Goal: Task Accomplishment & Management: Use online tool/utility

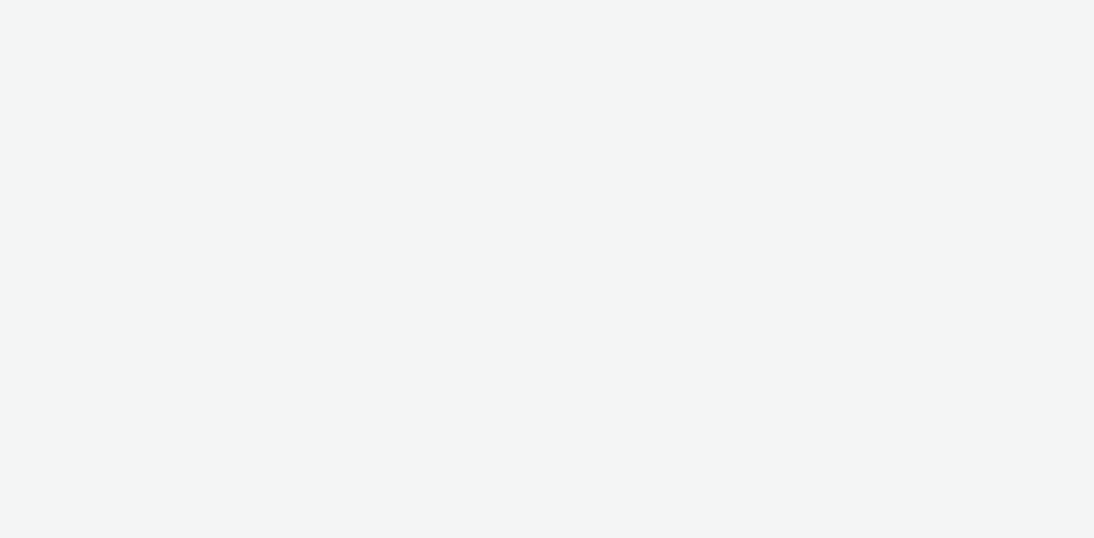
select select "dd3fb4f6-b550-43f6-8f67-b78d09d23a96"
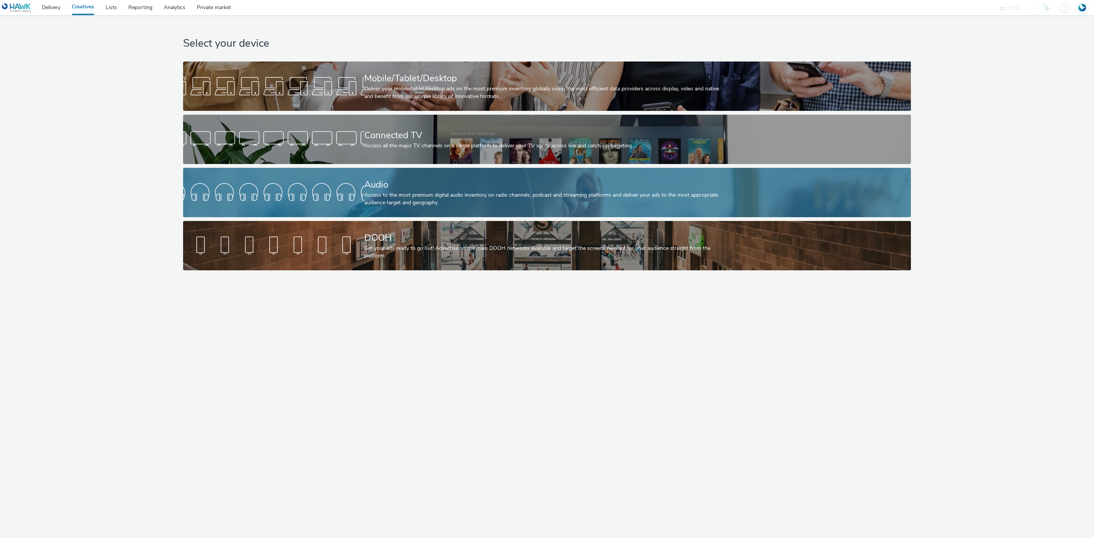
click at [463, 196] on div "Access to the most premium digital audio inventory on radio channels, podcast a…" at bounding box center [545, 199] width 362 height 16
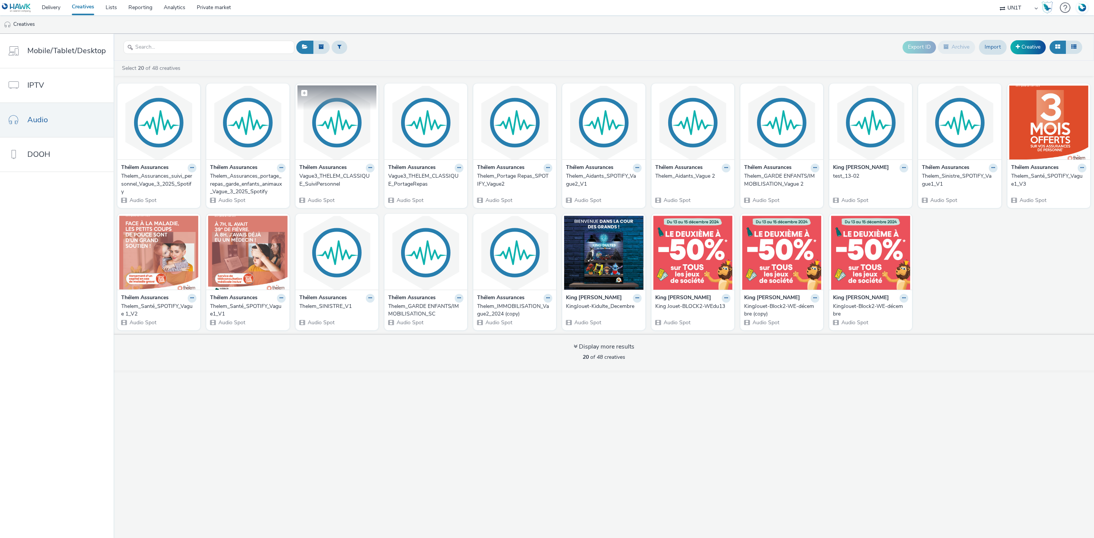
click at [326, 136] on img at bounding box center [336, 122] width 79 height 74
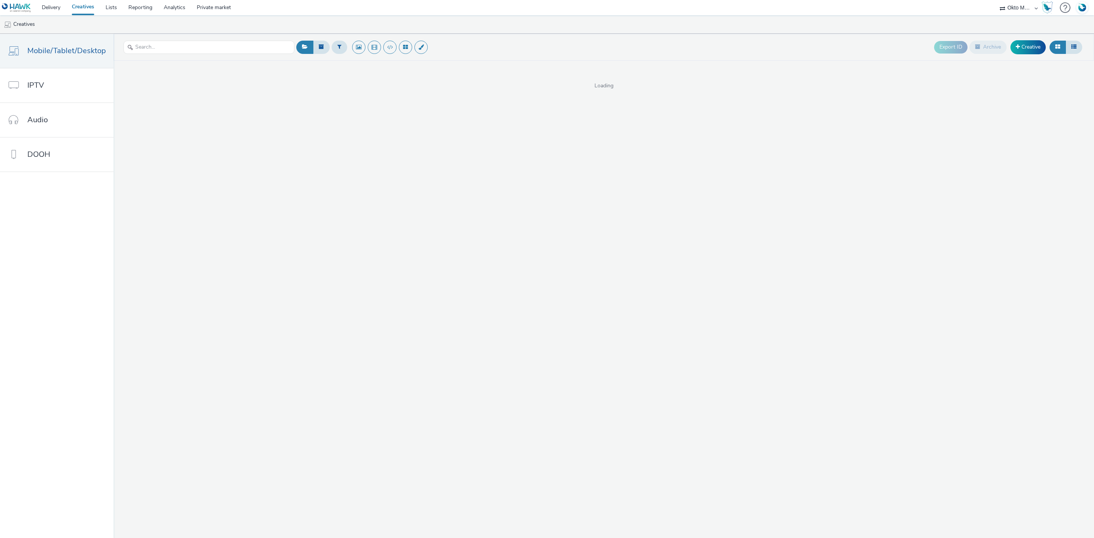
select select "d027da95-0097-4d0b-8b09-57dedb2e3a8d"
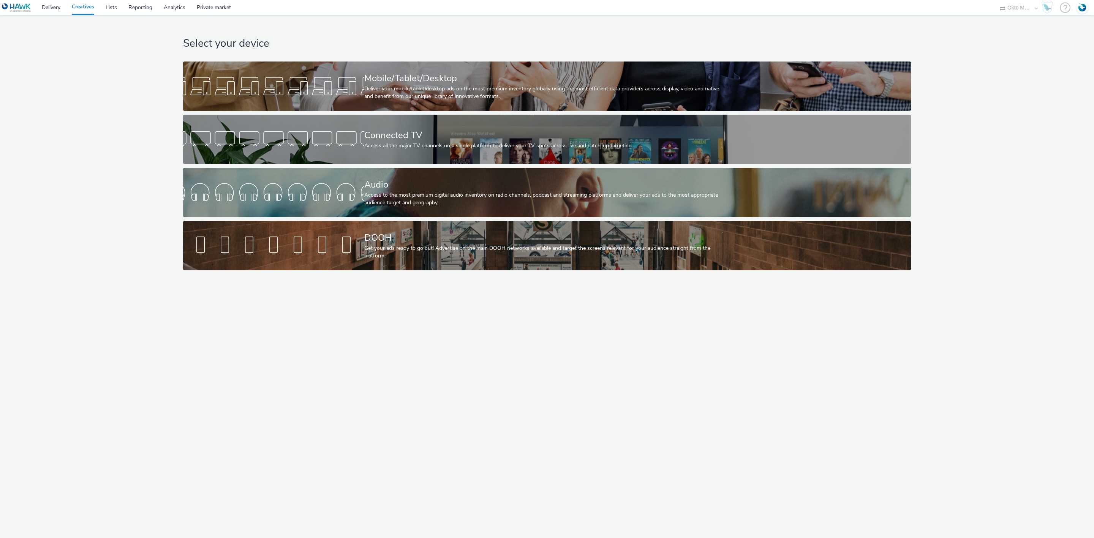
select select "d027da95-0097-4d0b-8b09-57dedb2e3a8d"
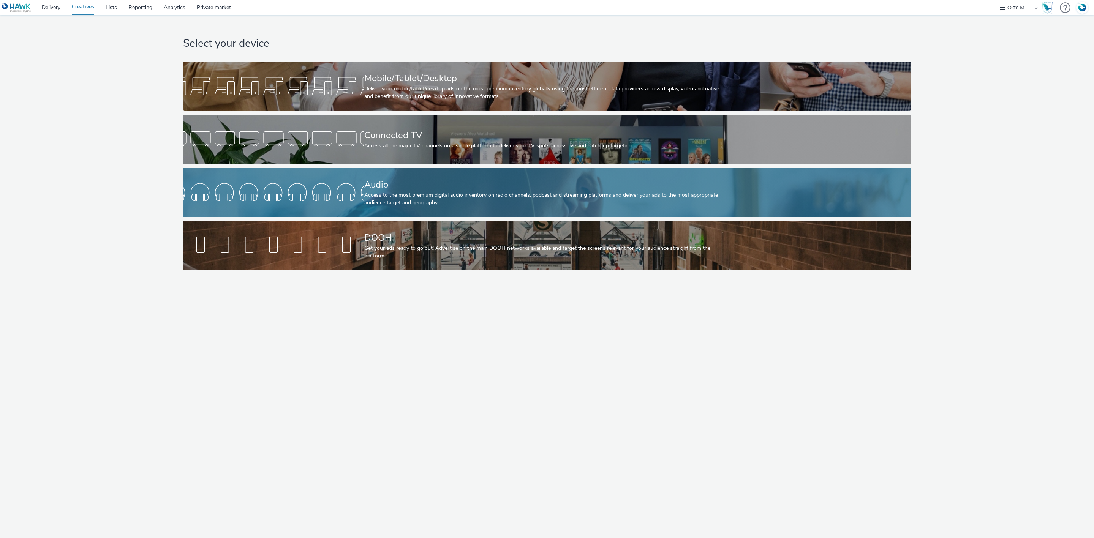
click at [381, 188] on div "Audio" at bounding box center [545, 184] width 362 height 13
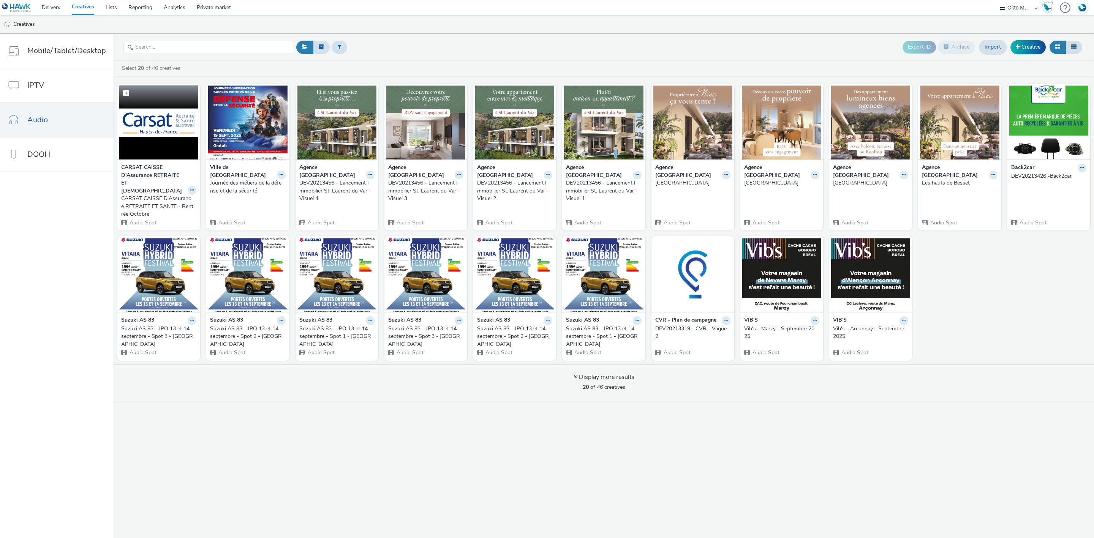
click at [146, 133] on img at bounding box center [158, 122] width 79 height 74
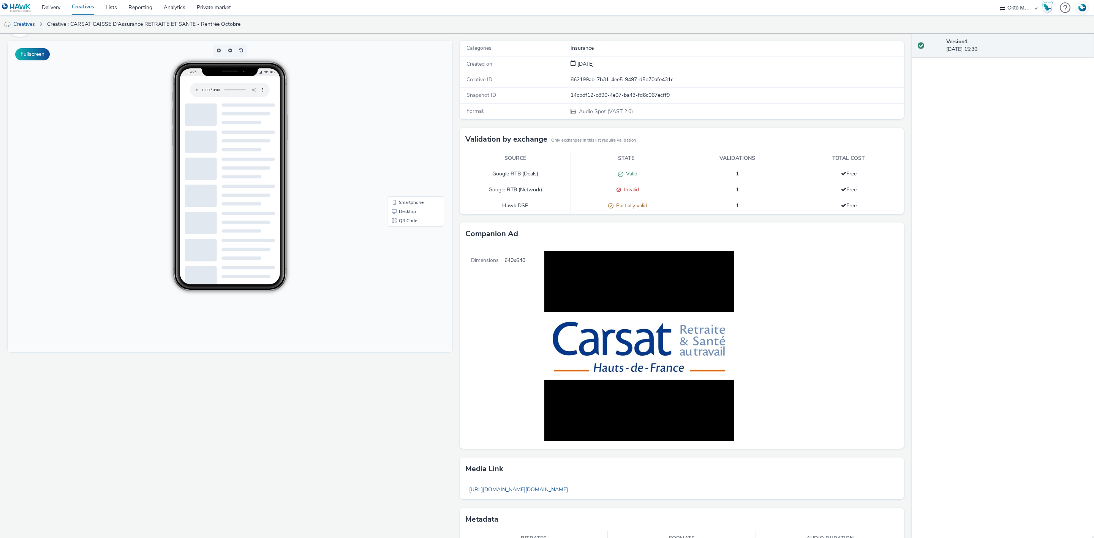
scroll to position [92, 0]
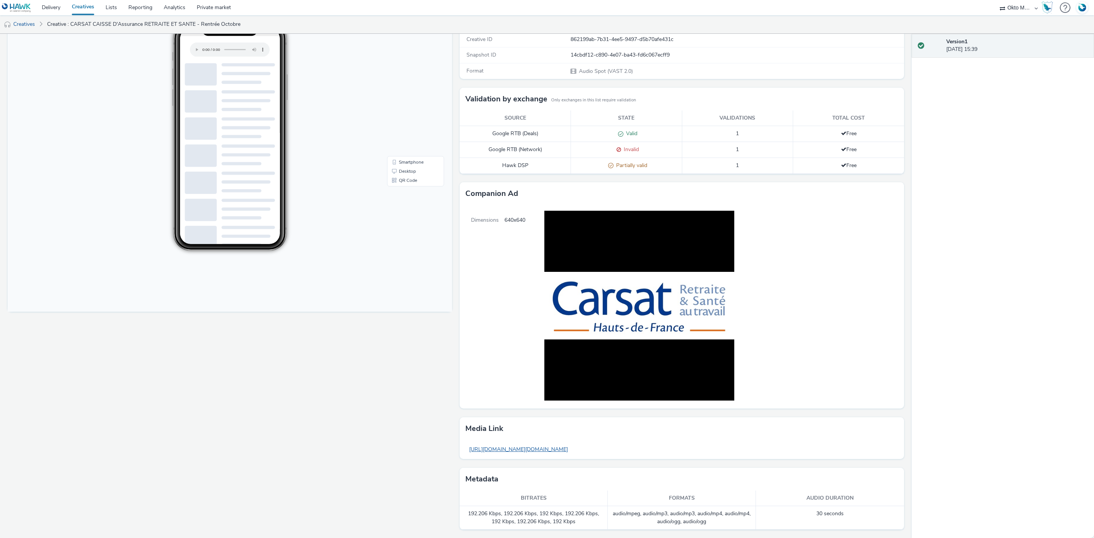
click at [572, 450] on link "https://tabmo-cdn.s3.eu-west-1.amazonaws.com/hawk.tabmo.io/organizations/efb3b8…" at bounding box center [518, 449] width 106 height 15
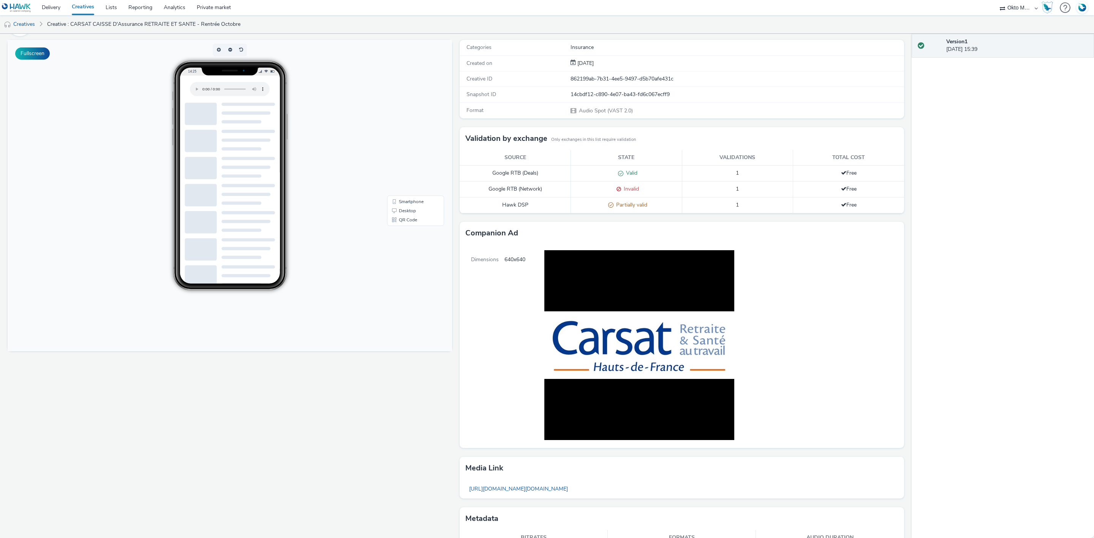
scroll to position [0, 0]
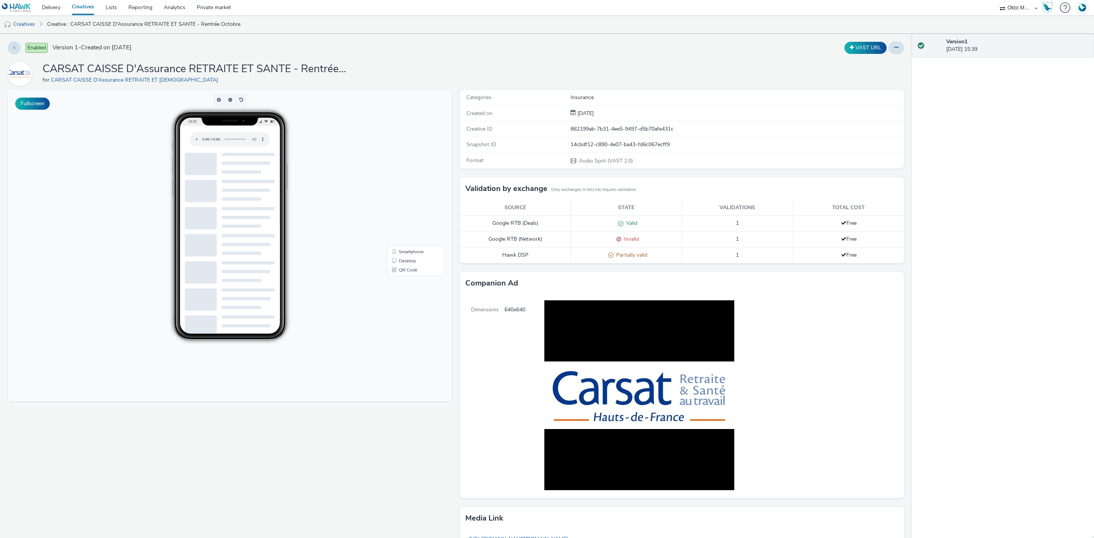
click at [887, 40] on div "Enabled Version 1 - Created on 26 September 2025 VAST URL CARSAT CAISSE D'Assur…" at bounding box center [456, 286] width 912 height 504
click at [894, 47] on icon at bounding box center [896, 47] width 4 height 5
click at [866, 65] on link "Edit" at bounding box center [875, 62] width 57 height 15
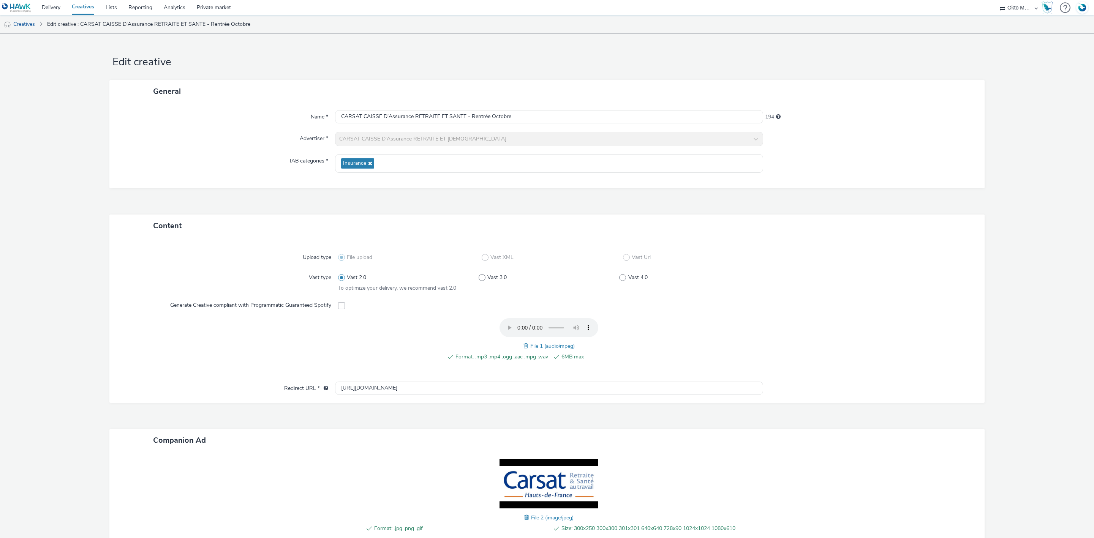
scroll to position [55, 0]
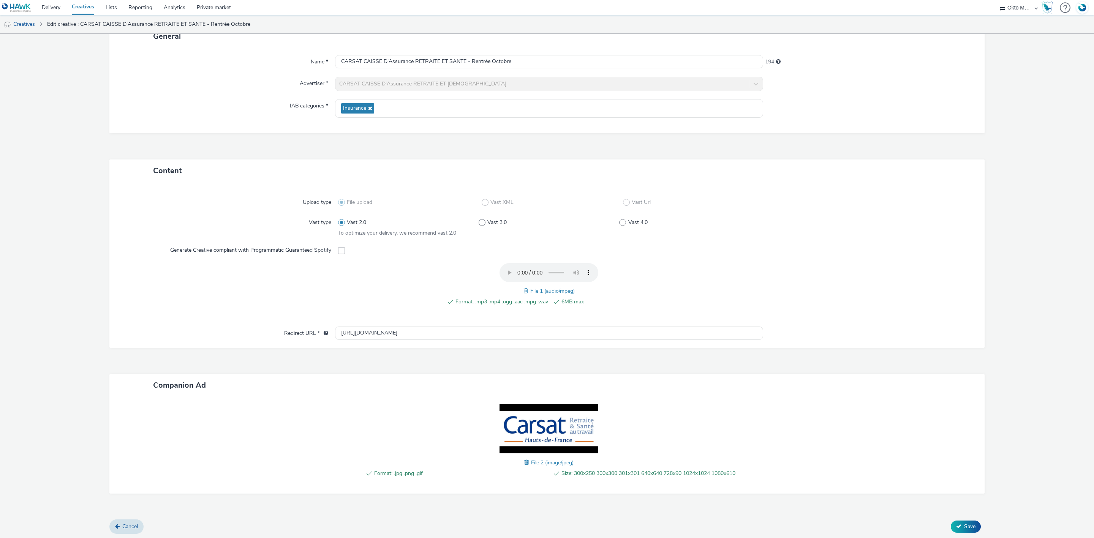
drag, startPoint x: 280, startPoint y: 106, endPoint x: 322, endPoint y: 103, distance: 43.1
click at [322, 103] on div "IAB categories *" at bounding box center [226, 108] width 218 height 19
drag, startPoint x: 326, startPoint y: 105, endPoint x: 286, endPoint y: 110, distance: 39.8
click at [287, 110] on label "IAB categories *" at bounding box center [309, 104] width 44 height 11
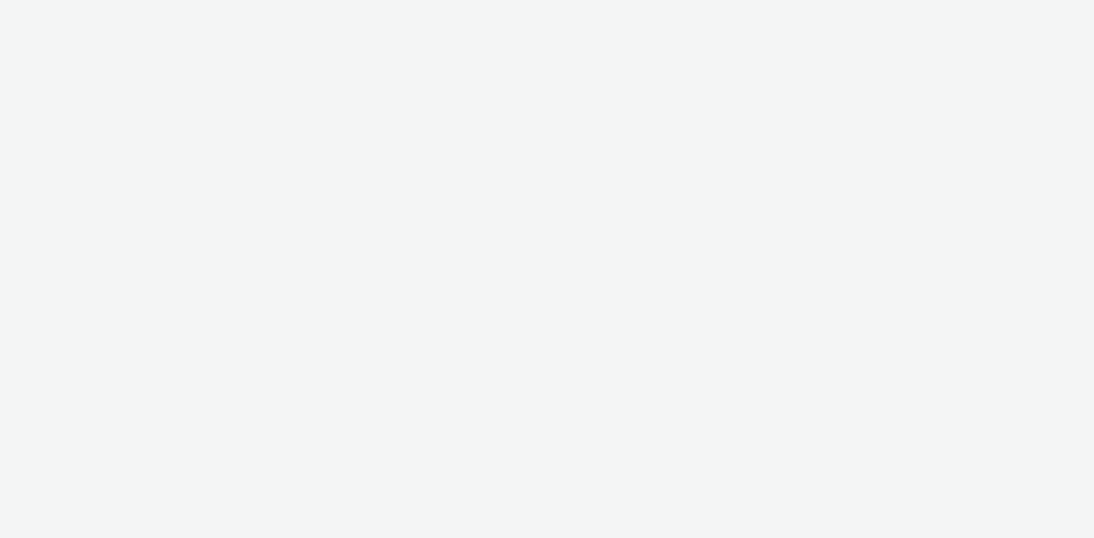
select select "d027da95-0097-4d0b-8b09-57dedb2e3a8d"
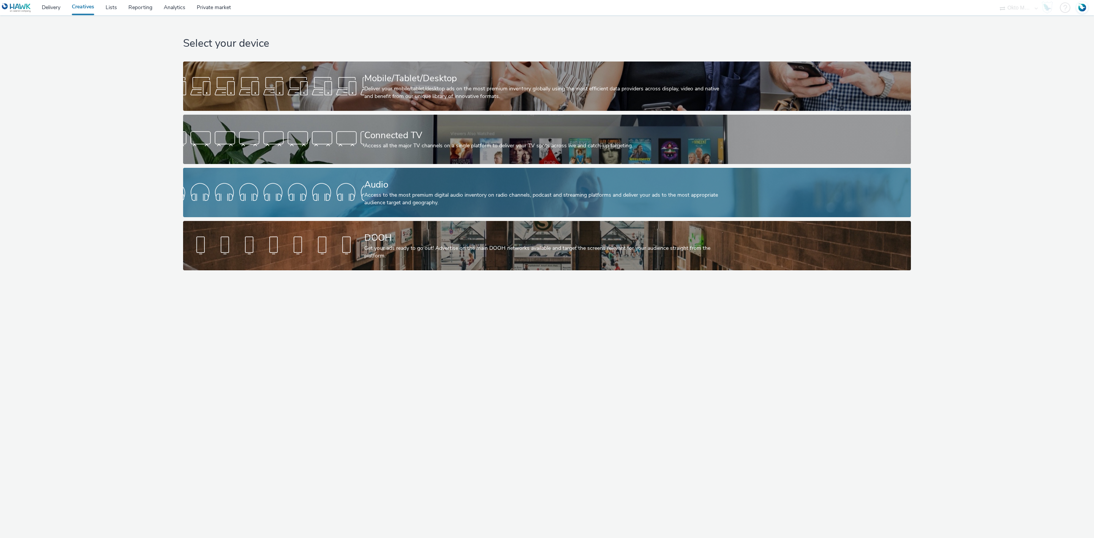
click at [394, 181] on div "Audio" at bounding box center [545, 184] width 362 height 13
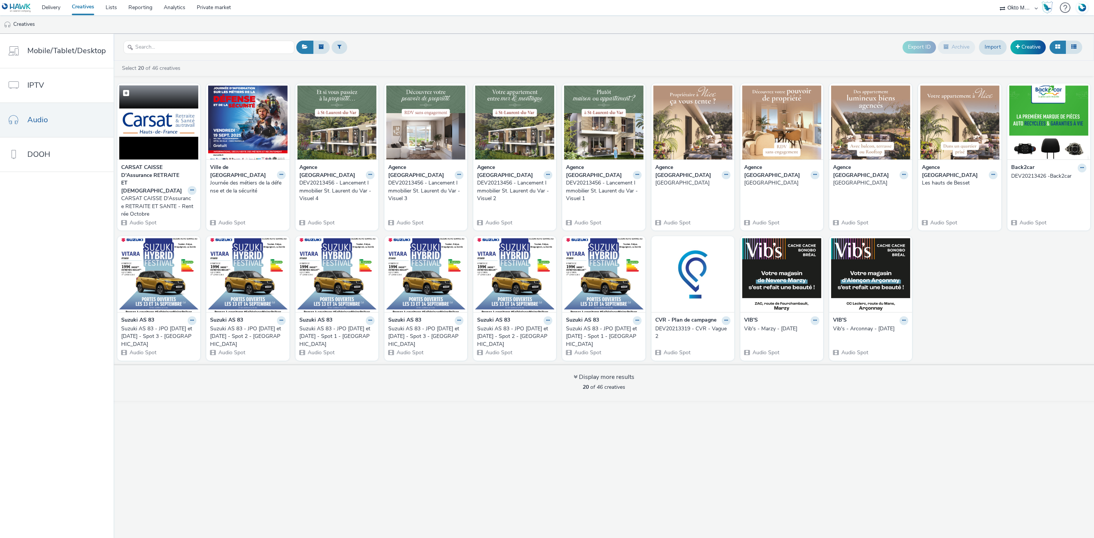
click at [154, 131] on img at bounding box center [158, 122] width 79 height 74
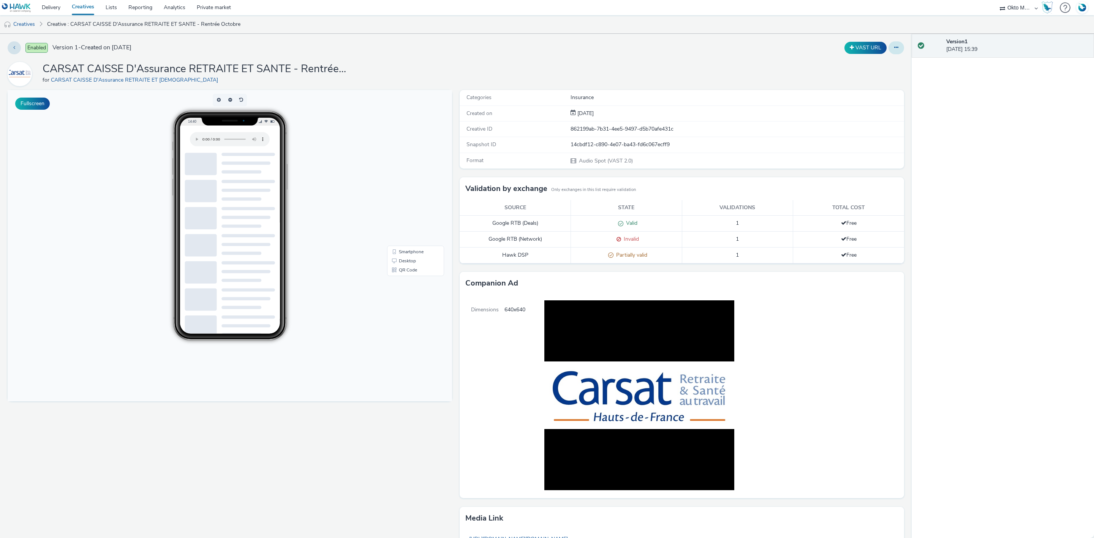
click at [893, 49] on button at bounding box center [896, 47] width 16 height 13
click at [871, 76] on link "Duplicate" at bounding box center [875, 78] width 57 height 15
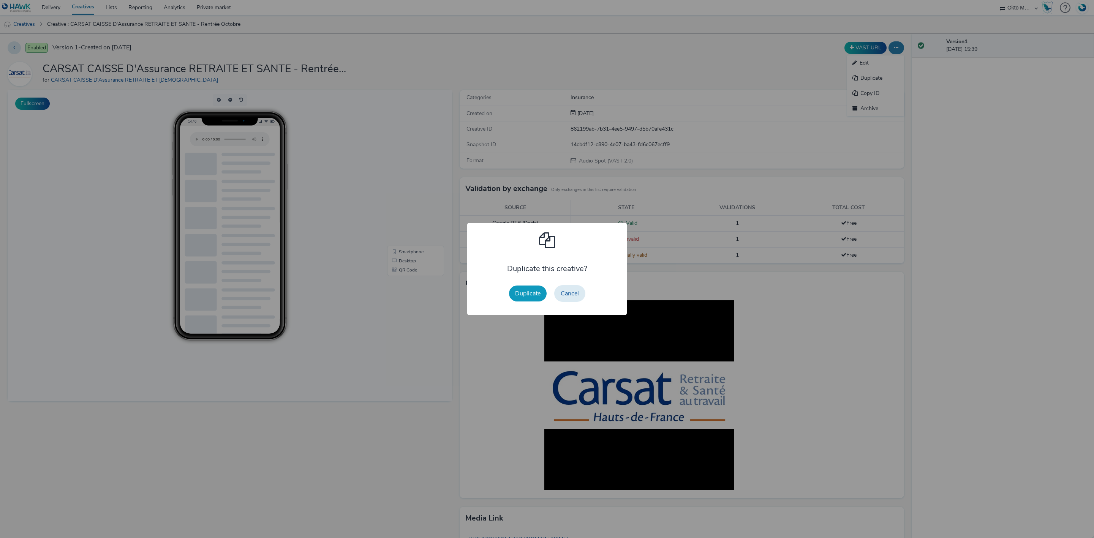
click at [518, 293] on button "Duplicate" at bounding box center [528, 294] width 38 height 16
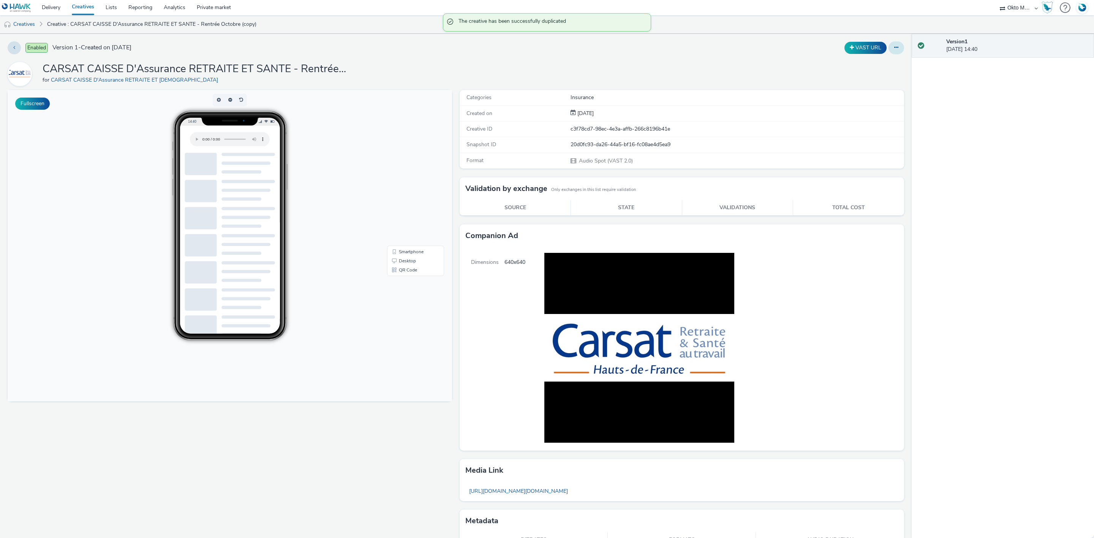
click at [892, 48] on button at bounding box center [896, 47] width 16 height 13
click at [854, 66] on link "Edit" at bounding box center [875, 62] width 57 height 15
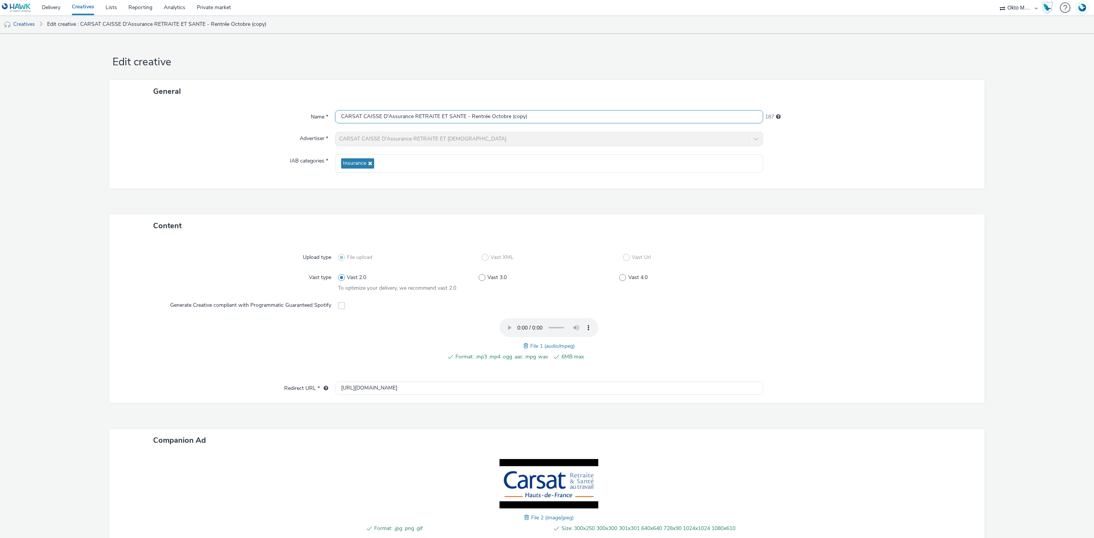
drag, startPoint x: 536, startPoint y: 118, endPoint x: 510, endPoint y: 121, distance: 26.4
click at [510, 121] on input "CARSAT CAISSE D'Assurance RETRAITE ET SANTE - Rentrée Octobre (copy)" at bounding box center [549, 116] width 428 height 13
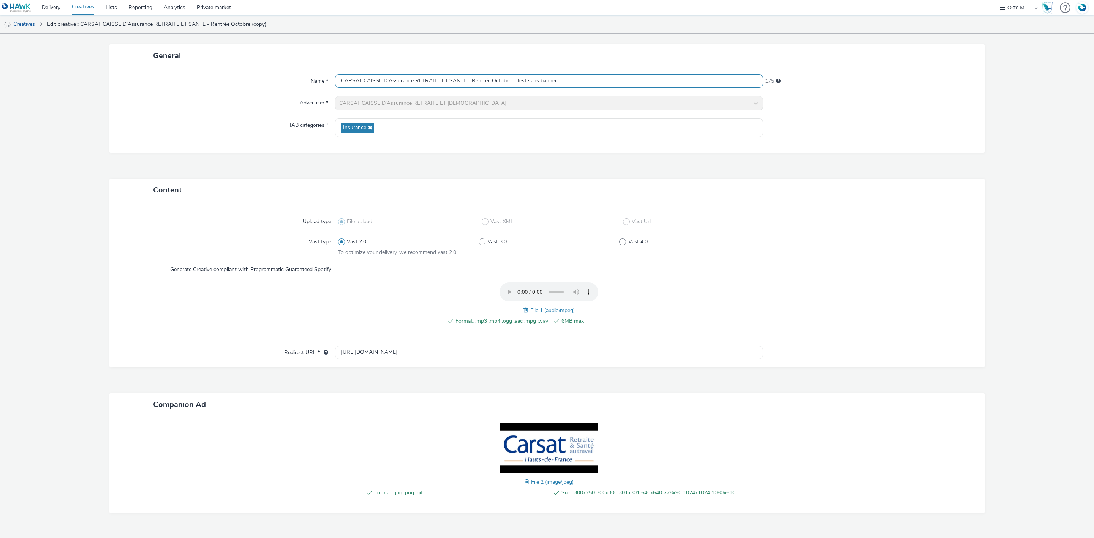
scroll to position [55, 0]
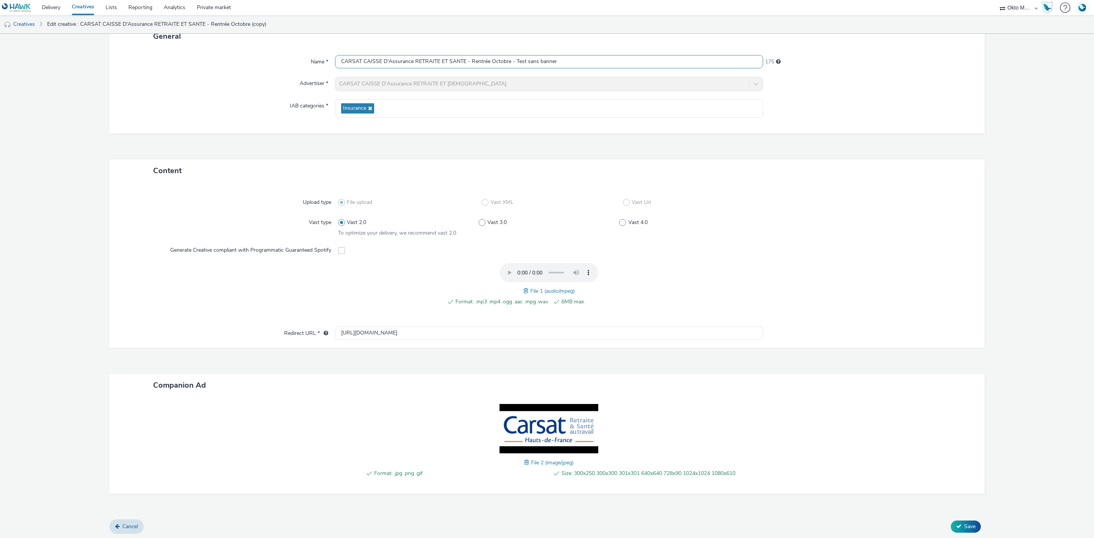
type input "CARSAT CAISSE D'Assurance RETRAITE ET SANTE - Rentrée Octobre - Test sans banner"
click at [524, 465] on span at bounding box center [527, 462] width 7 height 8
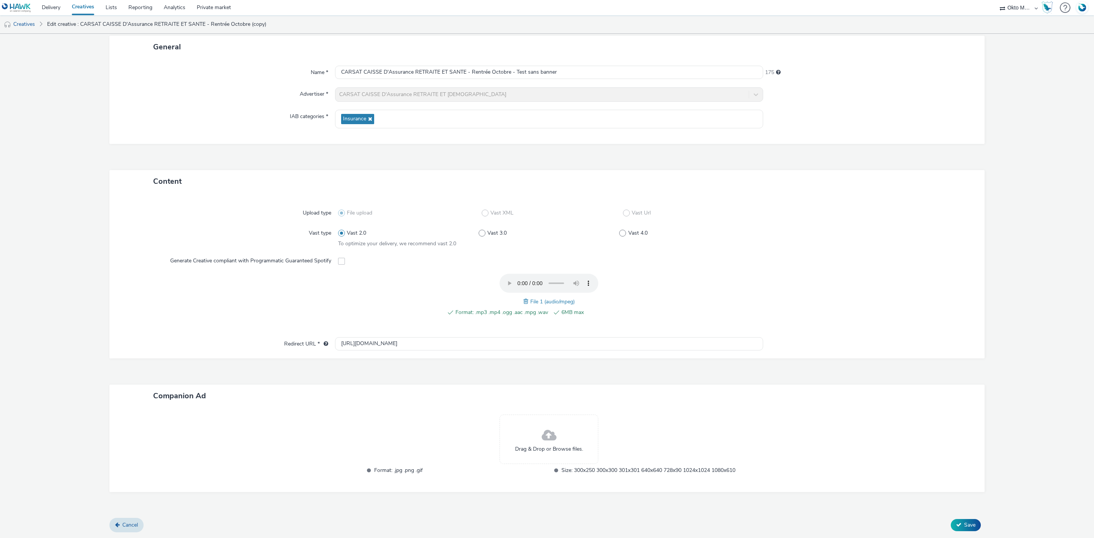
scroll to position [44, 0]
click at [966, 527] on span "Save" at bounding box center [969, 525] width 11 height 7
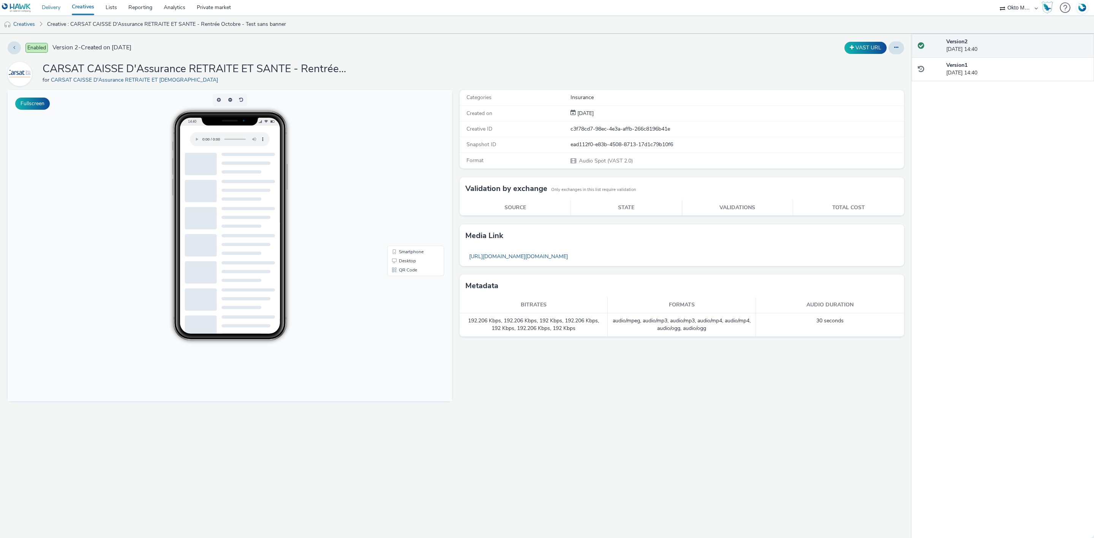
click at [59, 7] on link "Delivery" at bounding box center [51, 7] width 30 height 15
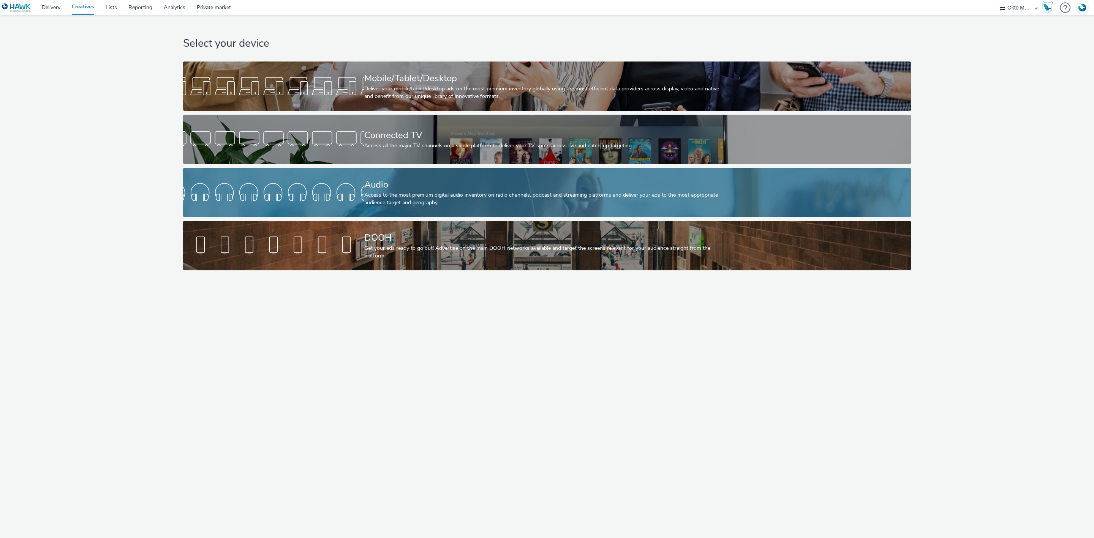
click at [428, 168] on div "Audio Access to the most premium digital audio inventory on radio channels, pod…" at bounding box center [545, 192] width 362 height 49
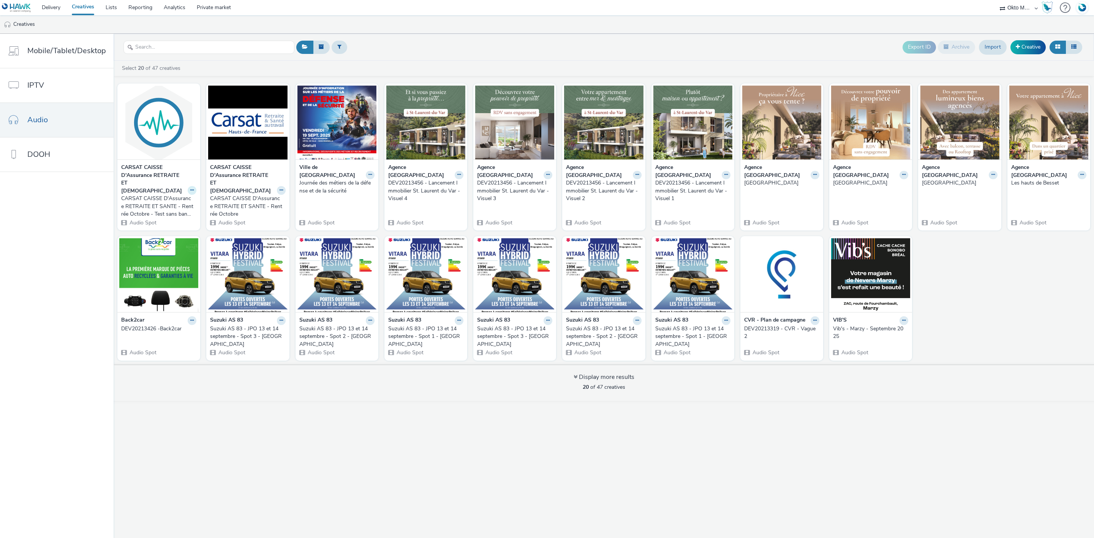
click at [190, 188] on icon at bounding box center [191, 190] width 3 height 5
click at [166, 245] on link "Archive" at bounding box center [167, 249] width 57 height 15
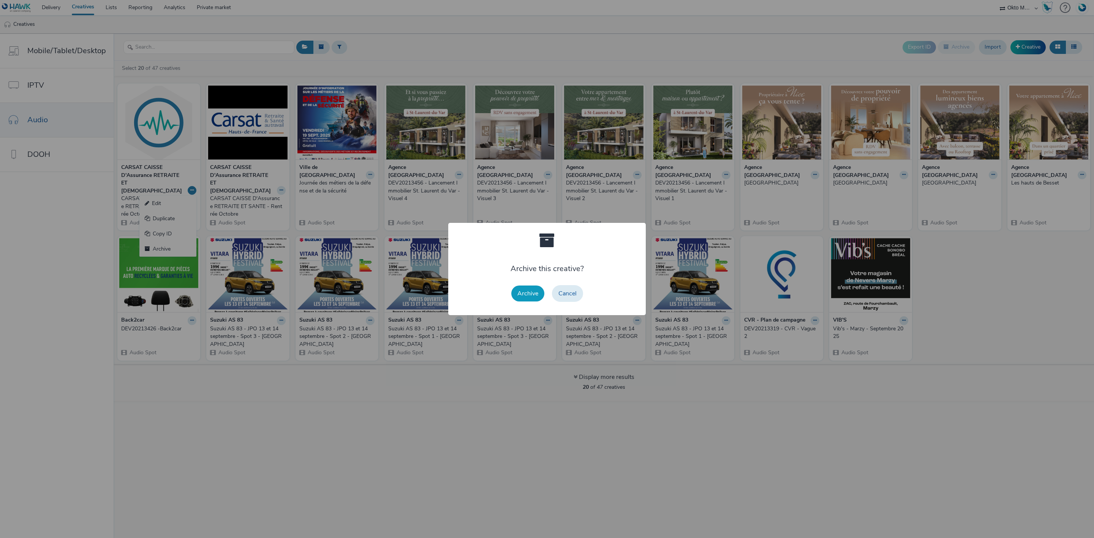
click at [541, 294] on button "Archive" at bounding box center [527, 294] width 33 height 16
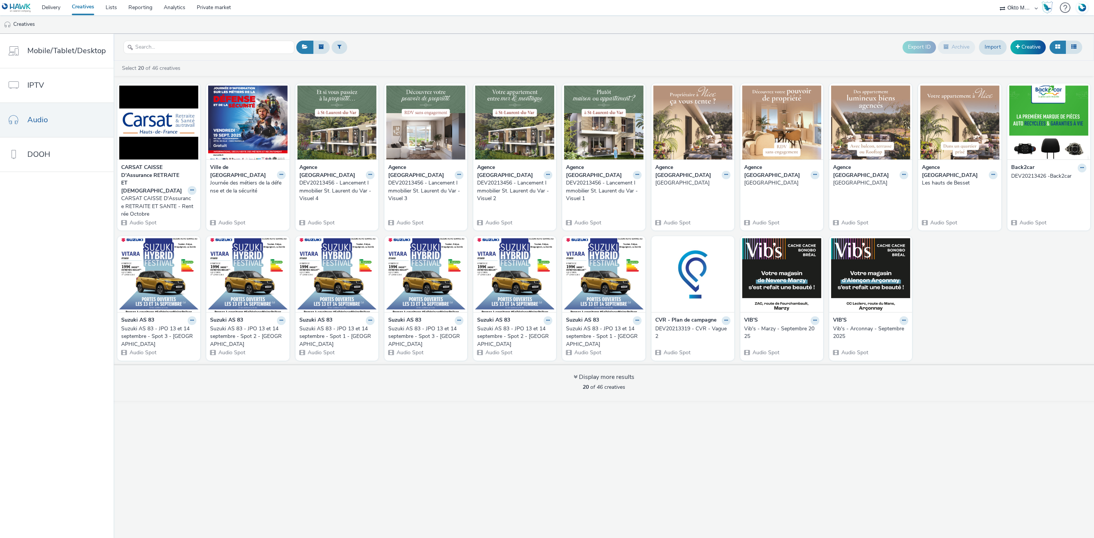
click at [1015, 1] on select "ABI Media Ad4Health Adevinta ADITIKS Adops Agence79 AllMatik AMnet FR Amplifi F…" at bounding box center [1019, 7] width 46 height 15
select select "dd3fb4f6-b550-43f6-8f67-b78d09d23a96"
click at [996, 0] on select "ABI Media Ad4Health Adevinta ADITIKS Adops Agence79 AllMatik AMnet FR Amplifi F…" at bounding box center [1019, 7] width 46 height 15
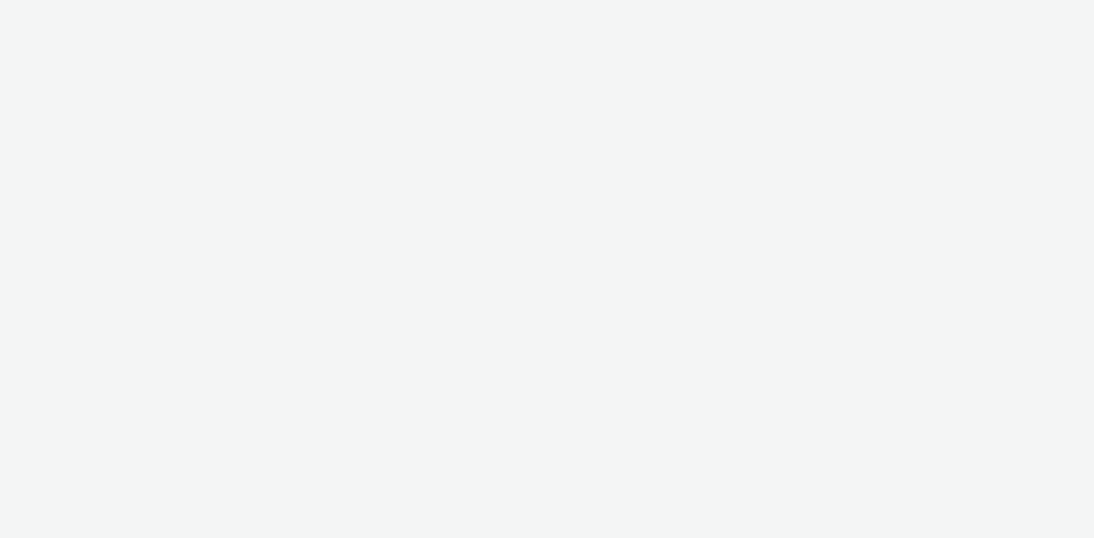
select select "dd3fb4f6-b550-43f6-8f67-b78d09d23a96"
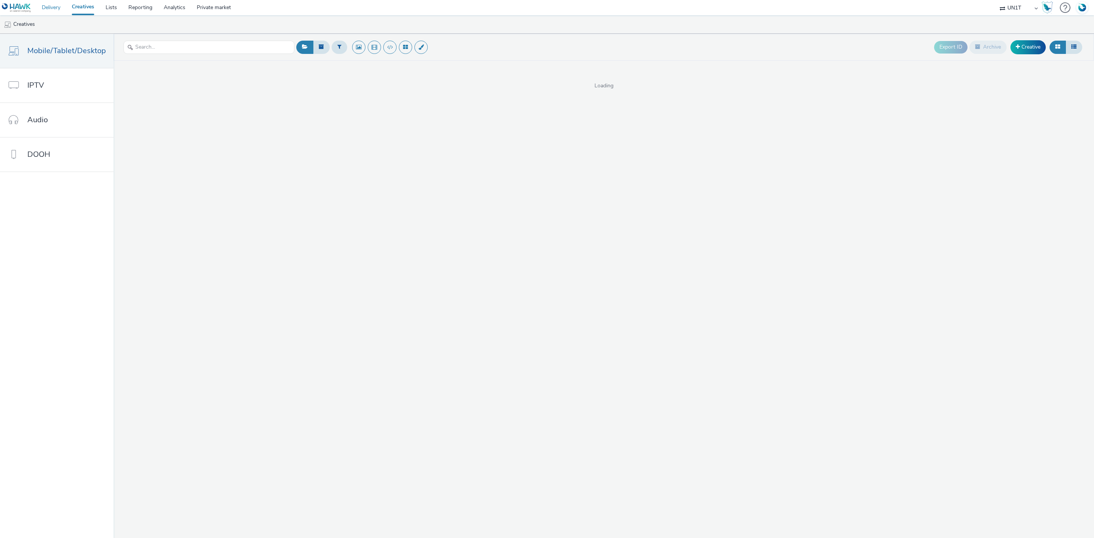
click at [50, 14] on link "Delivery" at bounding box center [51, 7] width 30 height 15
select select "dd3fb4f6-b550-43f6-8f67-b78d09d23a96"
select select "43747a01-9d8e-4dea-a0e4-a98d33cfba61"
select select "75b174c6-9315-47a7-a76b-2e04f3523f79"
select select "f1ea096e-a0f1-4bb4-91b2-88bc28adcbb2"
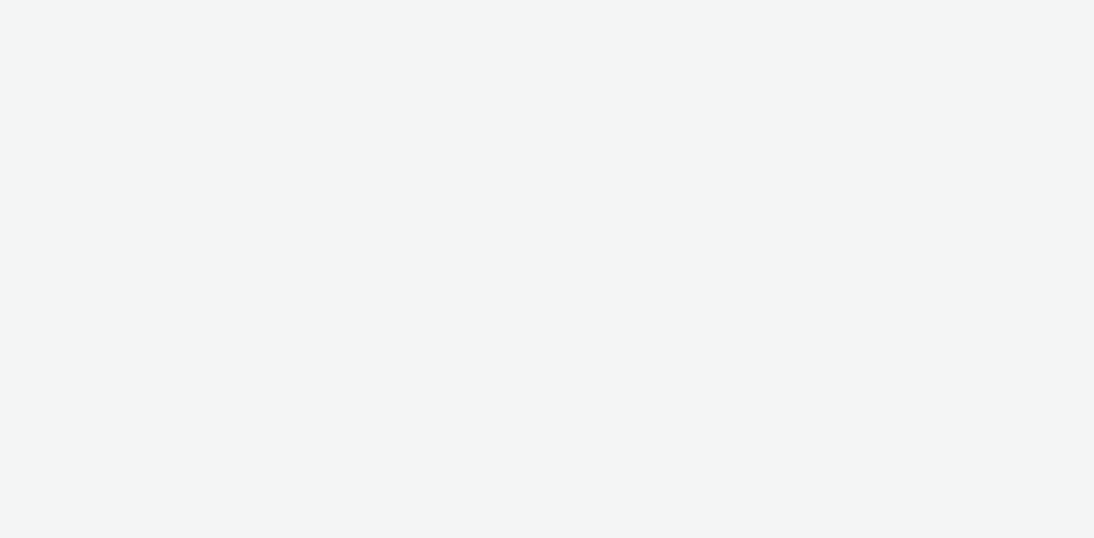
select select "b45cc4c1-724a-49f4-91a1-90695c19738e"
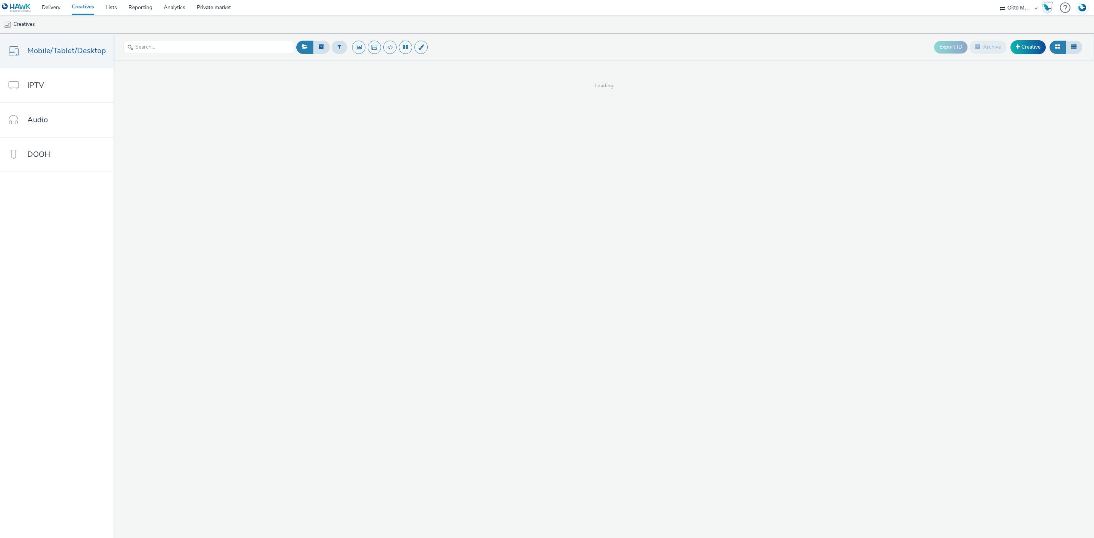
select select "d027da95-0097-4d0b-8b09-57dedb2e3a8d"
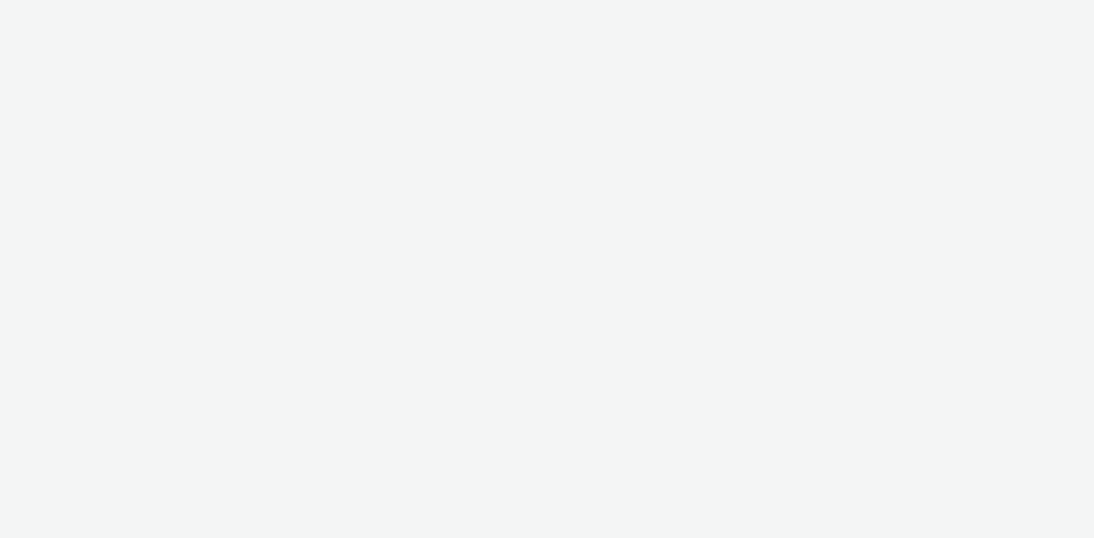
select select "d027da95-0097-4d0b-8b09-57dedb2e3a8d"
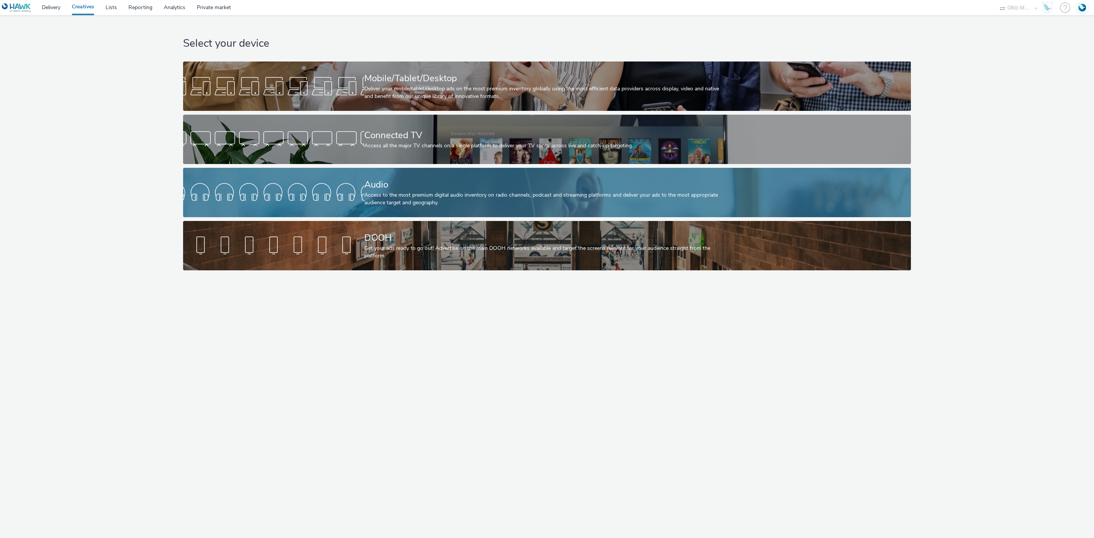
click at [567, 204] on div "Access to the most premium digital audio inventory on radio channels, podcast a…" at bounding box center [545, 199] width 362 height 16
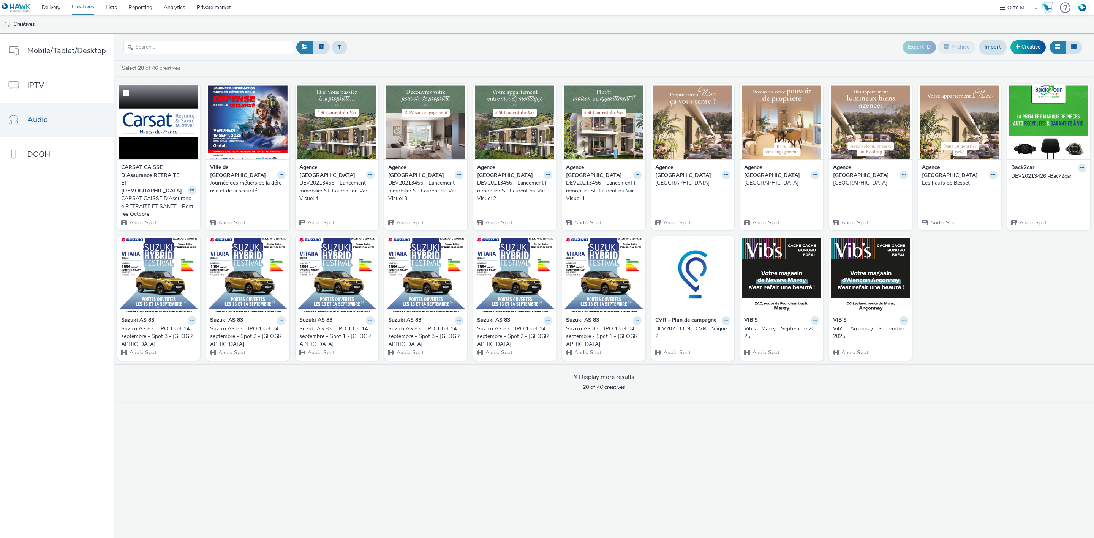
click at [128, 129] on img at bounding box center [158, 122] width 79 height 74
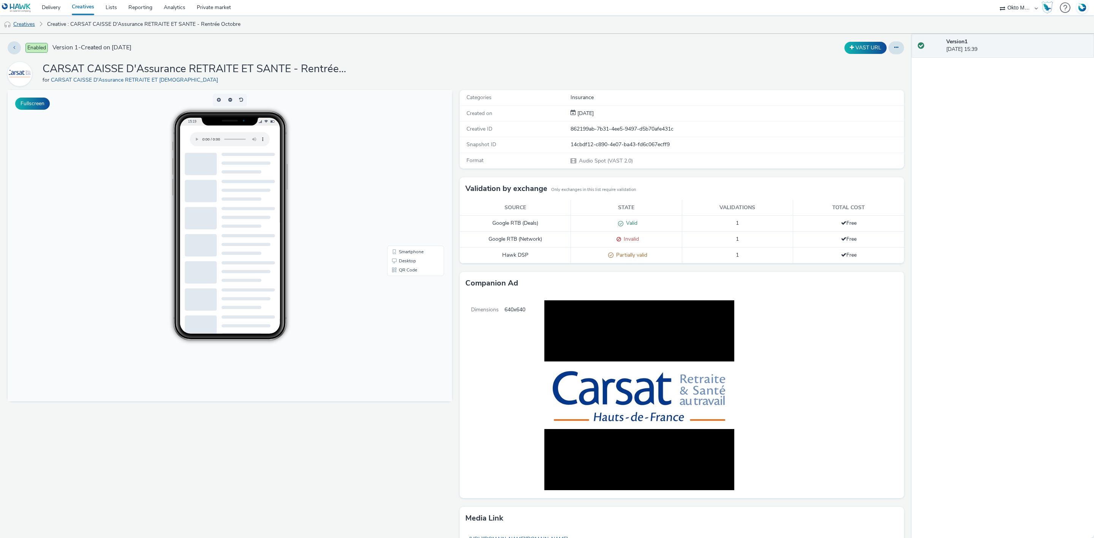
click at [25, 30] on link "Creatives" at bounding box center [19, 24] width 39 height 18
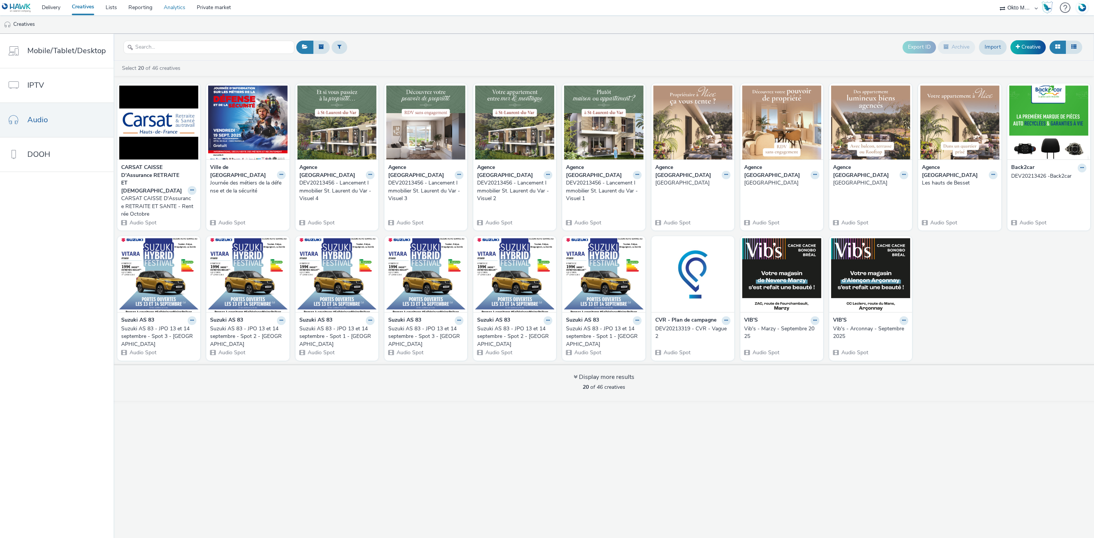
drag, startPoint x: 177, startPoint y: 7, endPoint x: 186, endPoint y: 7, distance: 9.1
click at [177, 7] on link "Analytics" at bounding box center [174, 7] width 33 height 15
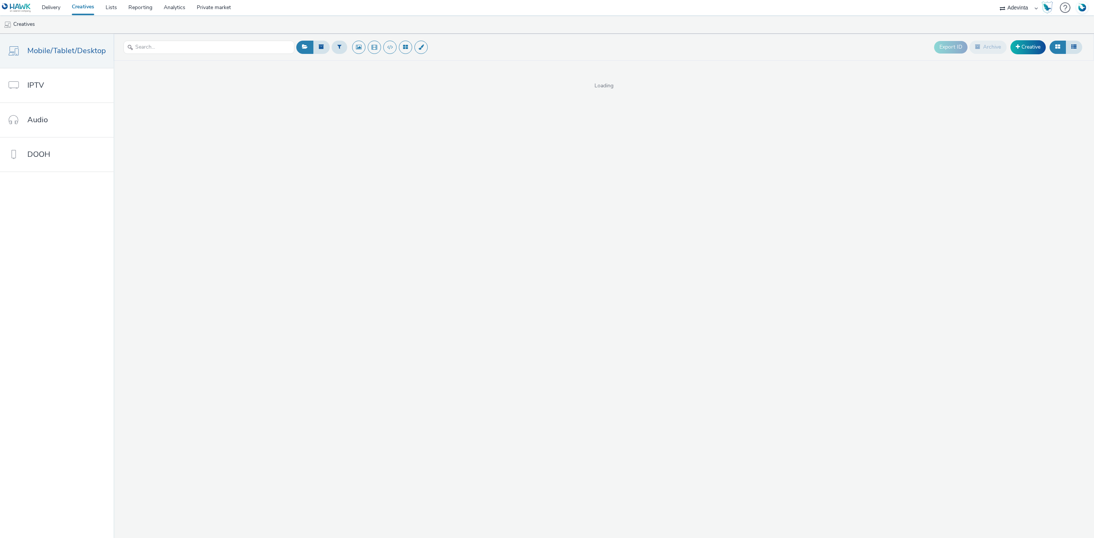
select select "a4655d9c-cd96-449f-b9a3-d2b0c2744250"
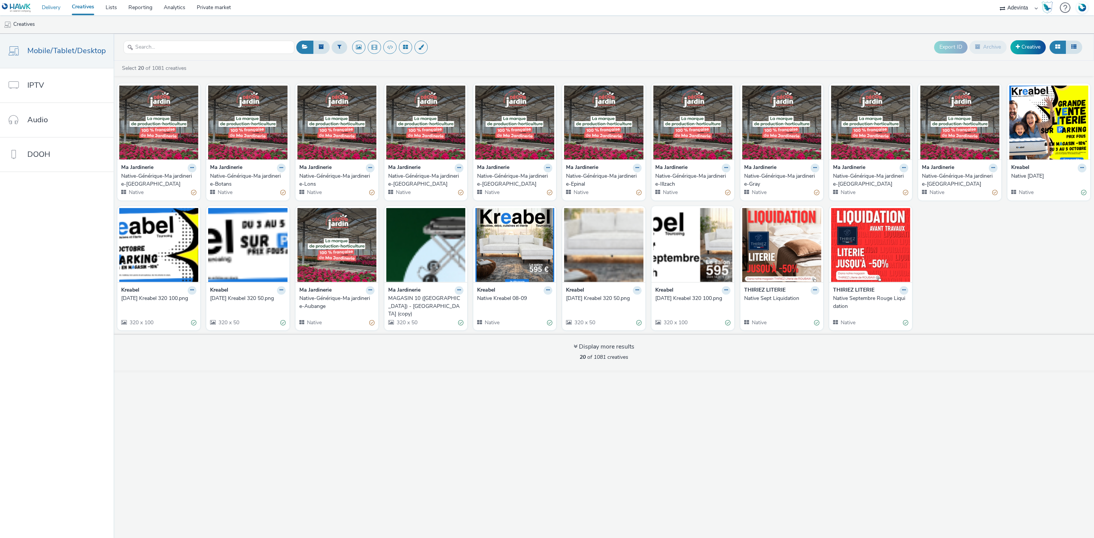
click at [57, 8] on link "Delivery" at bounding box center [51, 7] width 30 height 15
